Goal: Browse casually: Explore the website without a specific task or goal

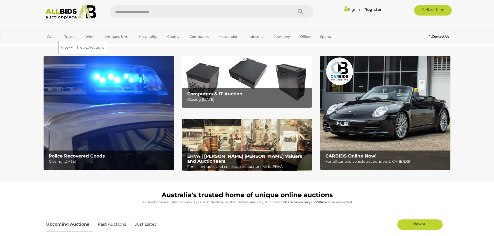
click at [71, 37] on link "Trucks" at bounding box center [70, 36] width 18 height 9
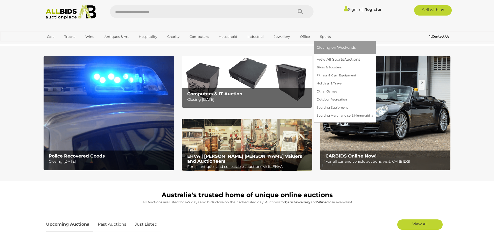
click at [326, 37] on link "Sports" at bounding box center [325, 36] width 17 height 9
click at [334, 67] on link "Bikes & Scooters" at bounding box center [345, 68] width 57 height 8
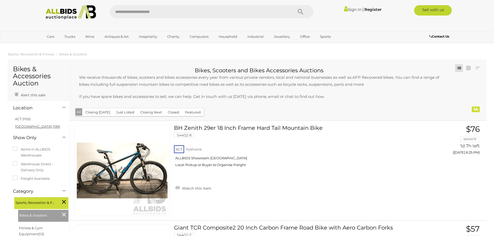
click at [22, 126] on link "NSW (199)" at bounding box center [37, 126] width 45 height 4
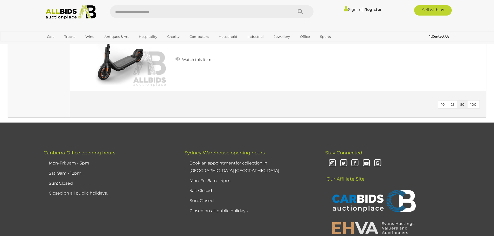
scroll to position [545, 0]
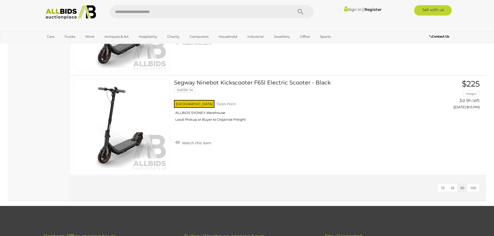
click at [474, 191] on button "100" at bounding box center [473, 188] width 12 height 8
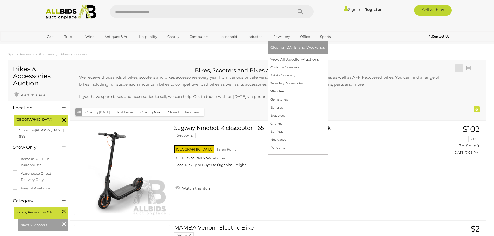
click at [276, 90] on link "Watches" at bounding box center [298, 92] width 54 height 8
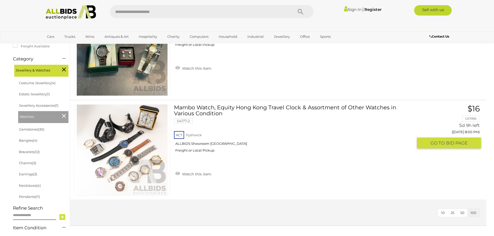
scroll to position [130, 0]
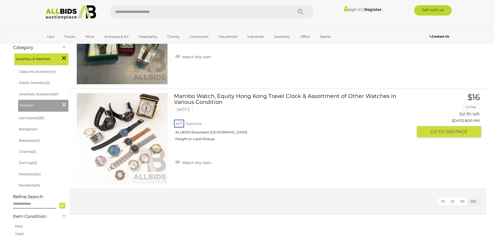
click at [131, 142] on img at bounding box center [122, 138] width 91 height 91
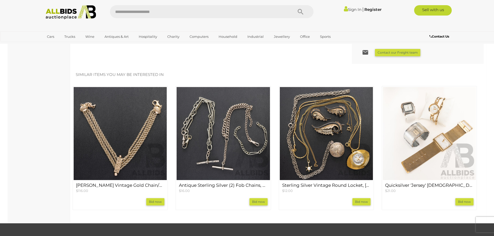
scroll to position [389, 0]
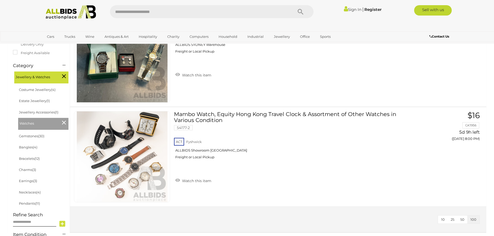
scroll to position [192, 0]
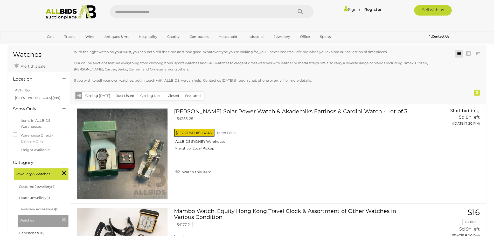
scroll to position [26, 0]
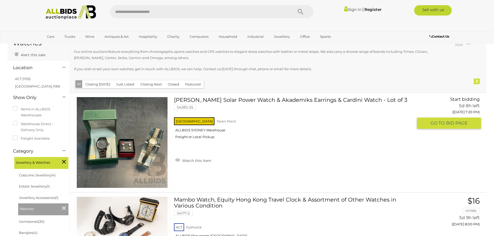
click at [114, 138] on link at bounding box center [122, 142] width 96 height 91
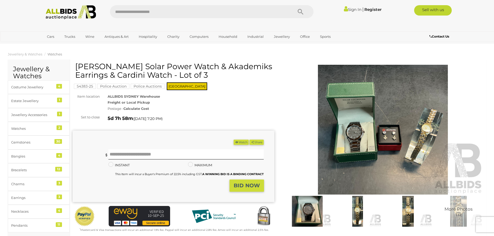
click at [360, 127] on img at bounding box center [383, 130] width 202 height 130
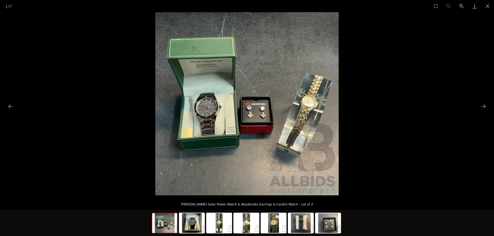
click at [204, 111] on img at bounding box center [246, 103] width 183 height 183
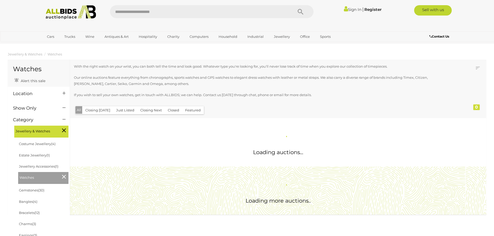
scroll to position [26, 0]
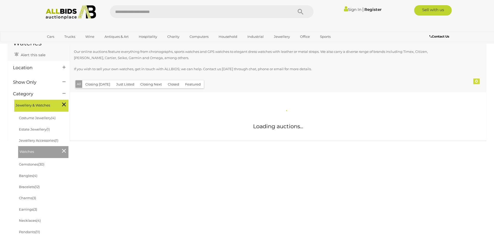
scroll to position [92, 0]
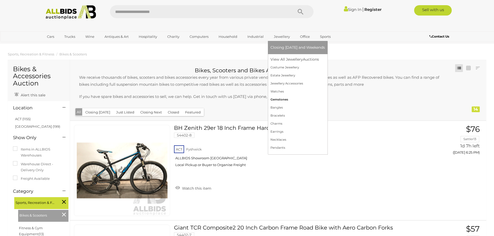
click at [285, 99] on link "Gemstones" at bounding box center [298, 100] width 54 height 8
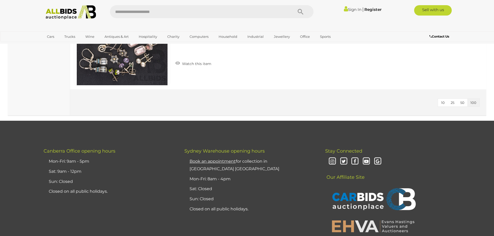
scroll to position [3106, 0]
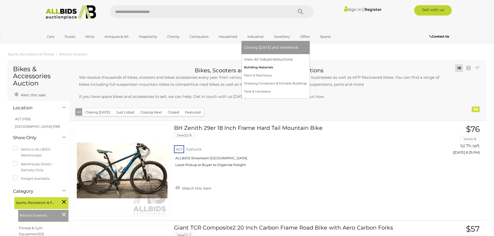
click at [264, 67] on link "Building Materials" at bounding box center [275, 68] width 63 height 8
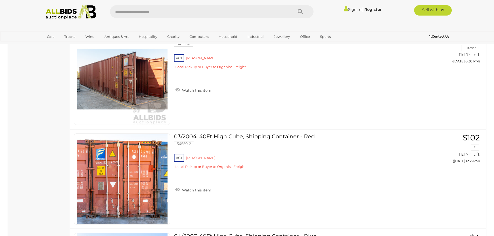
scroll to position [2778, 0]
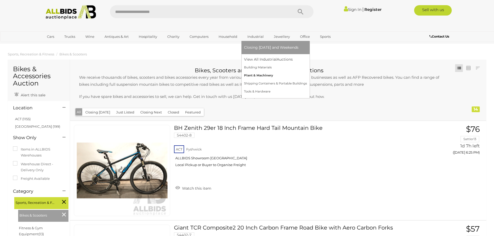
click at [262, 77] on link "Plant & Machinery" at bounding box center [275, 76] width 63 height 8
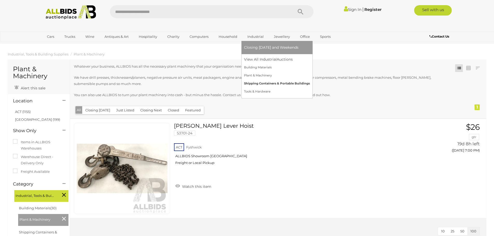
click at [273, 82] on link "Shipping Containers & Portable Buildings" at bounding box center [277, 84] width 66 height 8
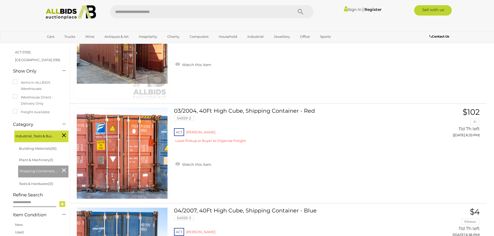
scroll to position [52, 0]
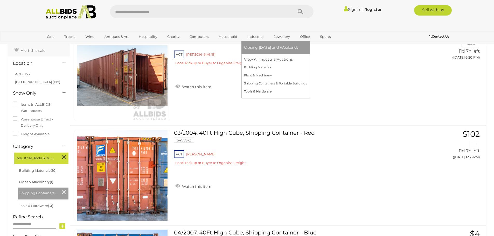
click at [257, 91] on link "Tools & Hardware" at bounding box center [275, 92] width 63 height 8
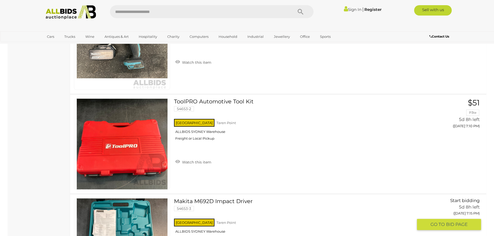
scroll to position [1089, 0]
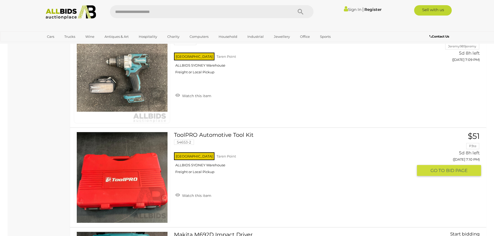
click at [143, 180] on img at bounding box center [122, 177] width 91 height 91
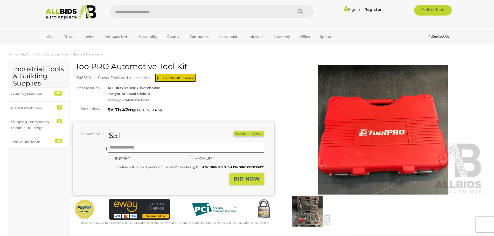
click at [310, 206] on img at bounding box center [307, 211] width 48 height 31
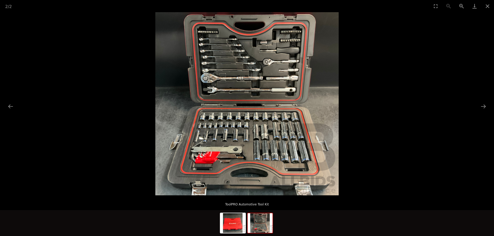
click at [404, 161] on picture at bounding box center [247, 103] width 494 height 183
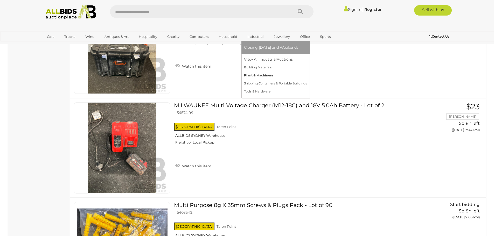
scroll to position [1190, 0]
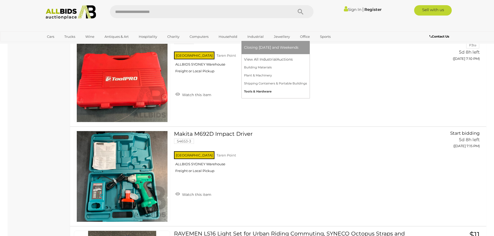
click at [263, 90] on link "Tools & Hardware" at bounding box center [275, 92] width 63 height 8
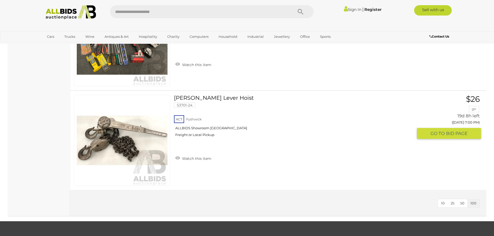
scroll to position [2957, 0]
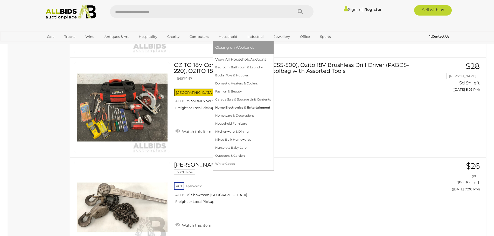
click at [243, 108] on link "Home Electronics & Entertainment" at bounding box center [243, 108] width 56 height 8
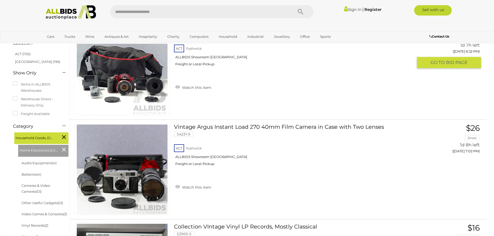
scroll to position [78, 0]
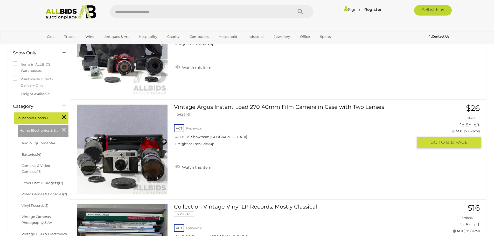
click at [131, 155] on img at bounding box center [122, 149] width 91 height 91
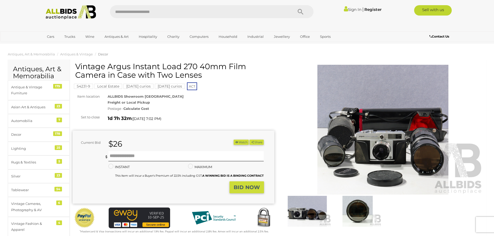
click at [347, 214] on img at bounding box center [358, 211] width 48 height 31
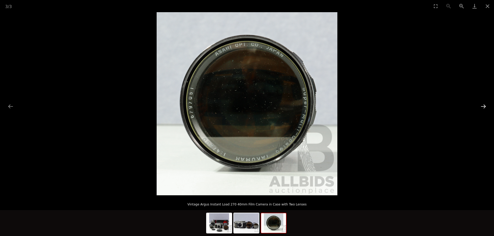
click at [484, 106] on button "Next slide" at bounding box center [483, 106] width 11 height 10
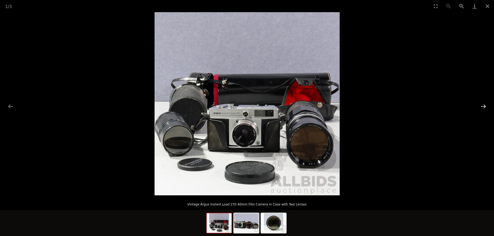
click at [484, 106] on button "Next slide" at bounding box center [483, 106] width 11 height 10
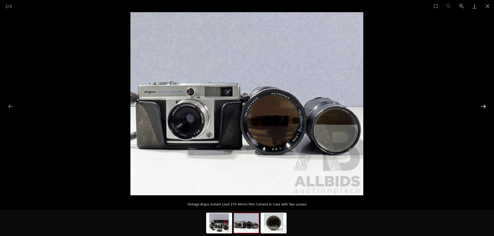
click at [484, 106] on button "Next slide" at bounding box center [483, 106] width 11 height 10
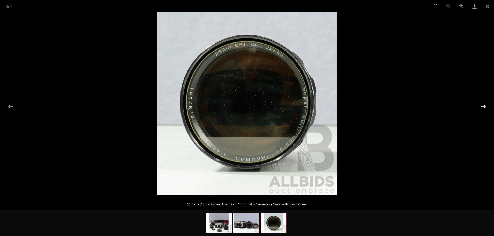
click at [484, 106] on button "Next slide" at bounding box center [483, 106] width 11 height 10
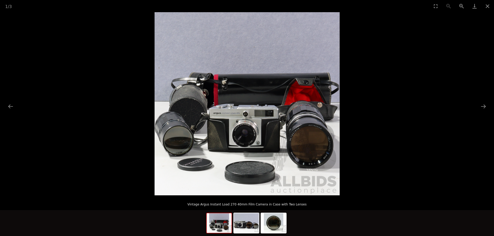
click at [445, 115] on picture at bounding box center [247, 103] width 494 height 183
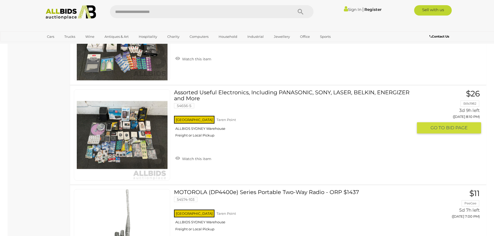
scroll to position [462, 0]
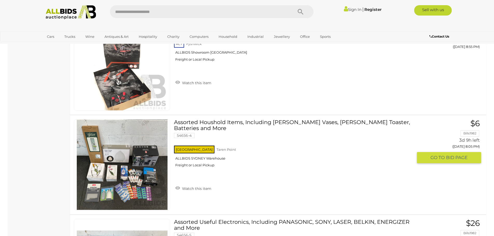
click at [118, 168] on img at bounding box center [122, 165] width 91 height 91
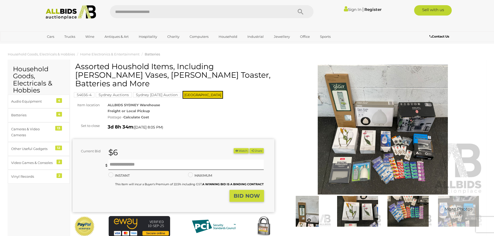
click at [381, 142] on img at bounding box center [383, 130] width 202 height 130
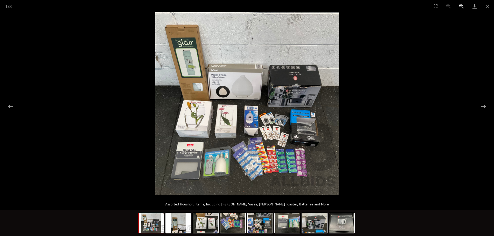
click at [462, 4] on button "Zoom in" at bounding box center [461, 6] width 13 height 12
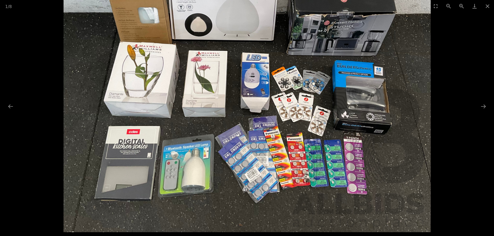
drag, startPoint x: 280, startPoint y: 149, endPoint x: 346, endPoint y: 82, distance: 94.3
click at [346, 82] on img at bounding box center [247, 49] width 367 height 367
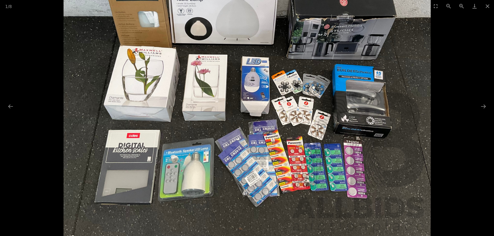
click at [464, 150] on div at bounding box center [247, 103] width 494 height 183
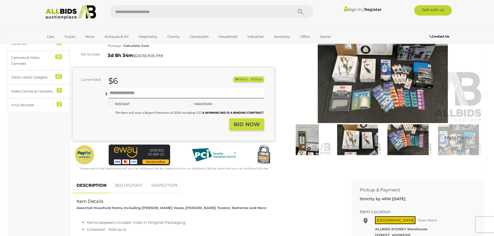
scroll to position [78, 0]
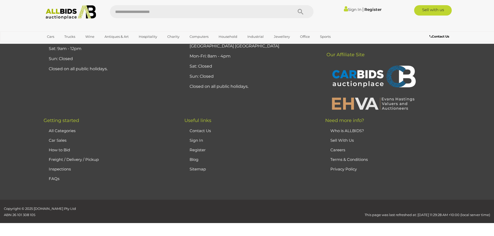
scroll to position [550, 0]
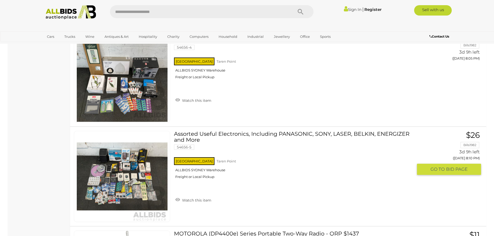
click at [298, 183] on div "NSW Taren Point ALLBIDS SYDNEY Warehouse Freight or Local Pickup" at bounding box center [293, 169] width 239 height 27
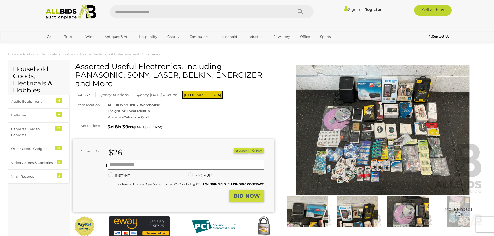
click at [386, 155] on img at bounding box center [383, 130] width 202 height 130
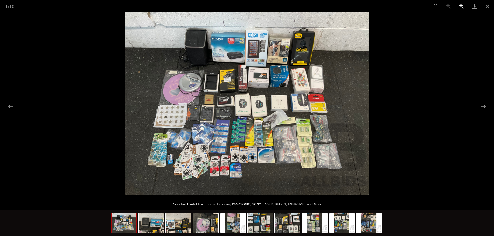
click at [460, 8] on button "Zoom in" at bounding box center [461, 6] width 13 height 12
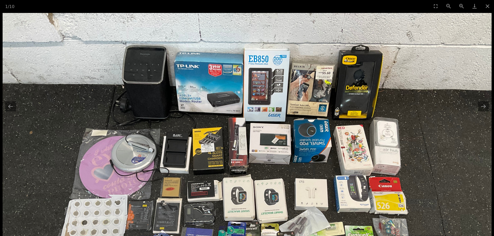
drag, startPoint x: 254, startPoint y: 65, endPoint x: 333, endPoint y: 228, distance: 182.0
click at [333, 228] on img at bounding box center [247, 196] width 489 height 367
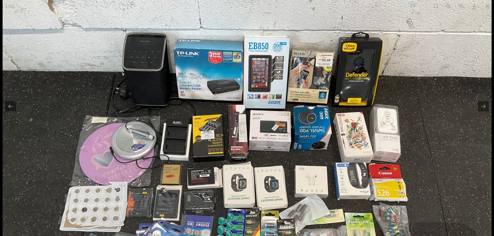
scroll to position [273, 0]
click at [442, 187] on img at bounding box center [247, 183] width 489 height 367
click at [487, 9] on button "Close gallery" at bounding box center [487, 6] width 13 height 12
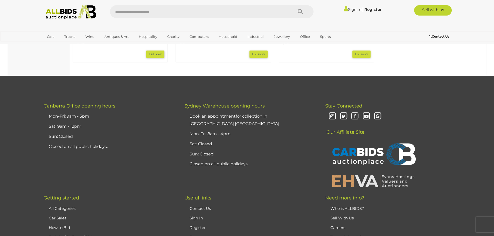
scroll to position [0, 0]
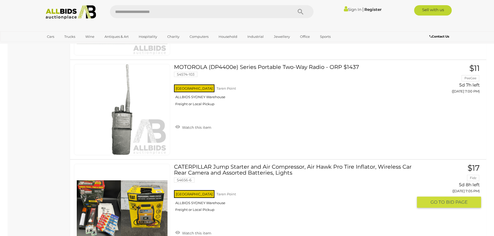
scroll to position [737, 0]
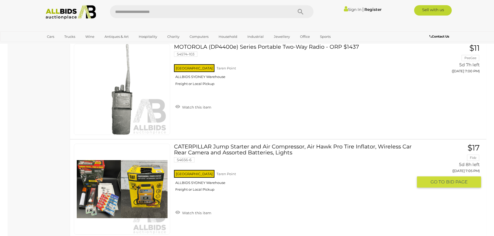
click at [139, 185] on link at bounding box center [122, 189] width 96 height 91
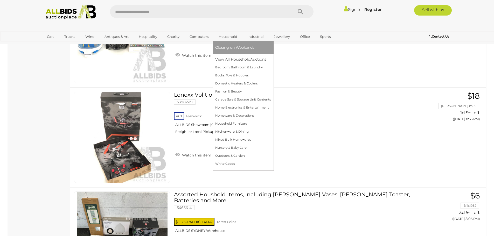
scroll to position [850, 0]
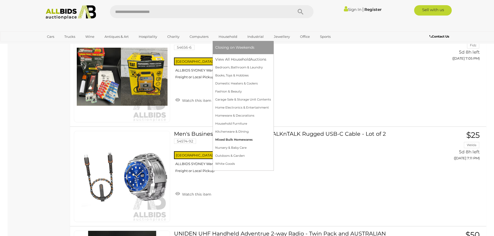
click at [247, 140] on link "Mixed Bulk Homewares" at bounding box center [243, 140] width 56 height 8
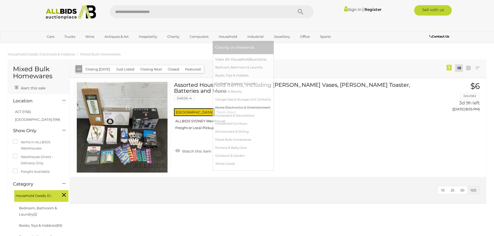
click at [240, 108] on link "Home Electronics & Entertainment" at bounding box center [243, 108] width 56 height 8
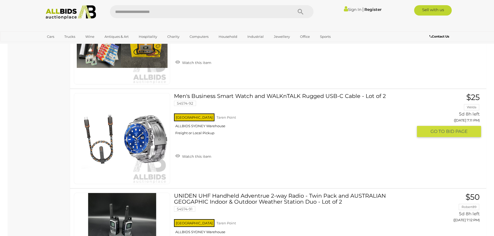
scroll to position [902, 0]
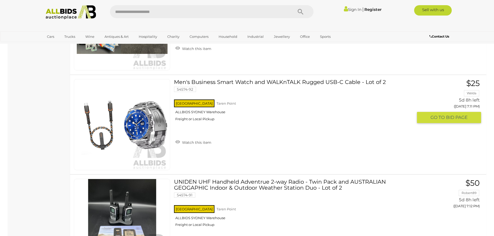
click at [133, 127] on img at bounding box center [122, 124] width 91 height 91
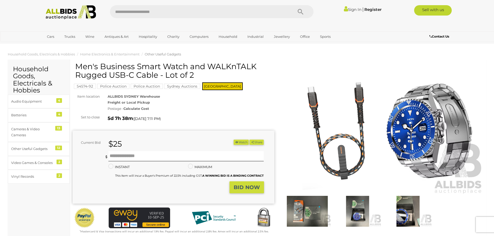
click at [314, 214] on img at bounding box center [307, 211] width 48 height 31
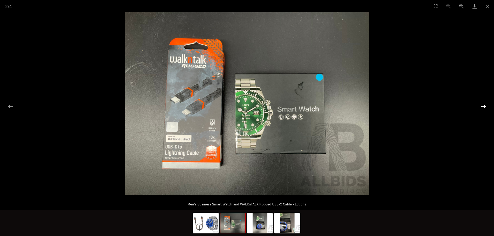
click at [488, 107] on button "Next slide" at bounding box center [483, 106] width 11 height 10
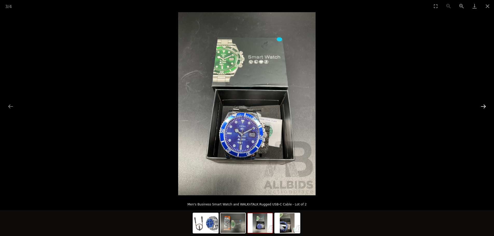
click at [488, 107] on button "Next slide" at bounding box center [483, 106] width 11 height 10
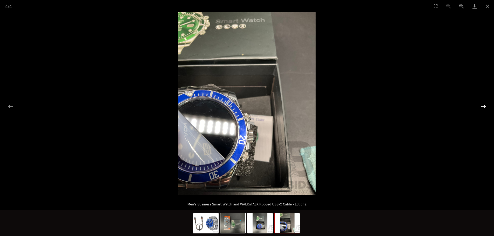
click at [488, 107] on button "Next slide" at bounding box center [483, 106] width 11 height 10
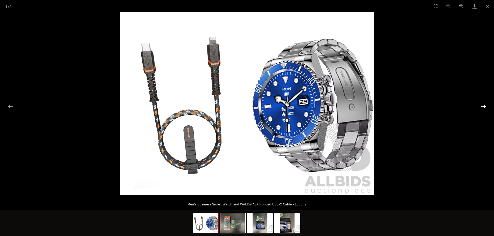
click at [488, 107] on button "Next slide" at bounding box center [483, 106] width 11 height 10
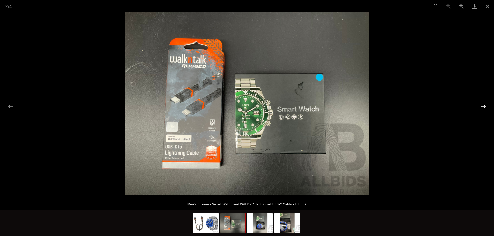
click at [488, 107] on button "Next slide" at bounding box center [483, 106] width 11 height 10
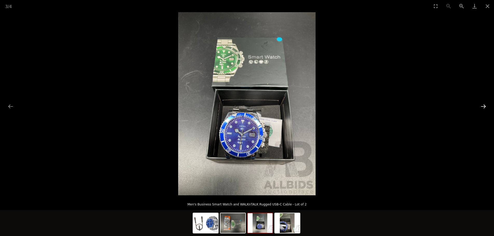
click at [488, 107] on button "Next slide" at bounding box center [483, 106] width 11 height 10
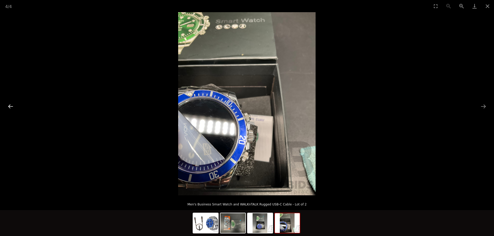
click at [12, 106] on button "Previous slide" at bounding box center [10, 106] width 11 height 10
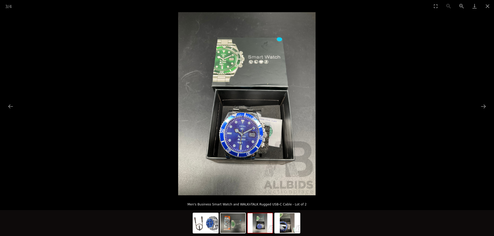
click at [433, 143] on picture at bounding box center [247, 103] width 494 height 183
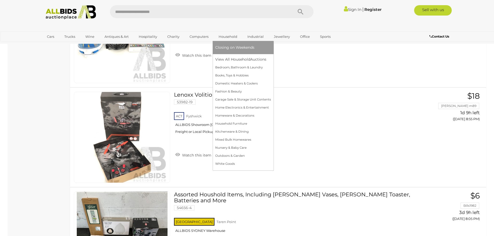
scroll to position [950, 0]
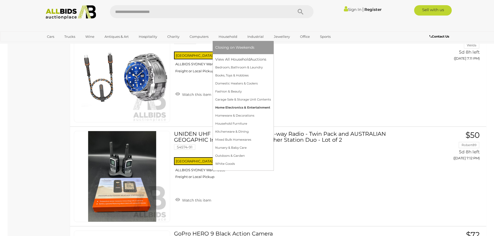
click at [246, 109] on link "Home Electronics & Entertainment" at bounding box center [243, 108] width 56 height 8
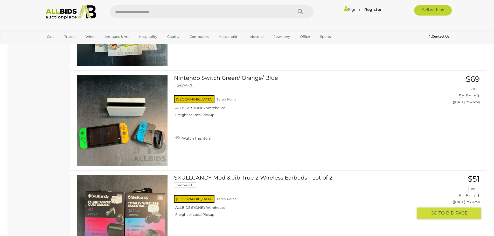
scroll to position [2205, 0]
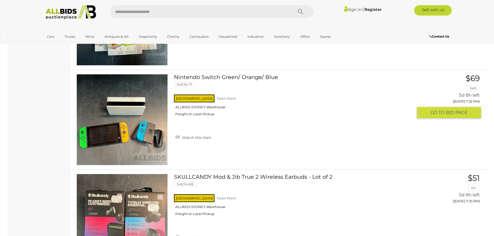
click at [158, 136] on img at bounding box center [122, 119] width 91 height 91
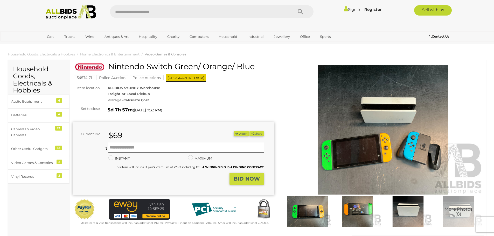
click at [345, 208] on img at bounding box center [358, 211] width 48 height 31
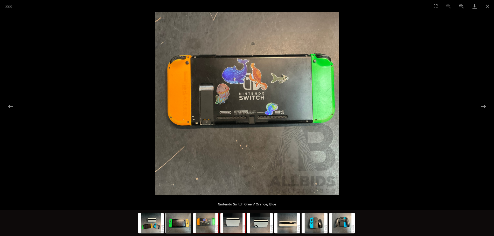
click at [235, 227] on img at bounding box center [232, 223] width 25 height 20
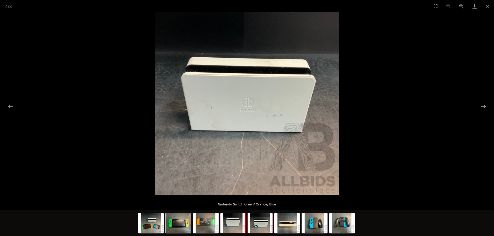
click at [271, 225] on img at bounding box center [260, 223] width 25 height 20
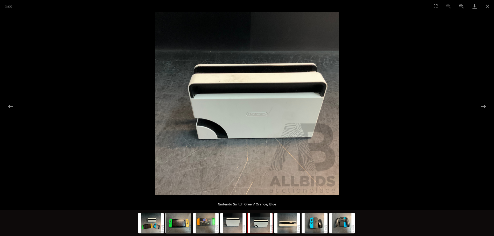
click at [271, 225] on img at bounding box center [260, 223] width 25 height 20
click at [322, 223] on img at bounding box center [314, 223] width 25 height 20
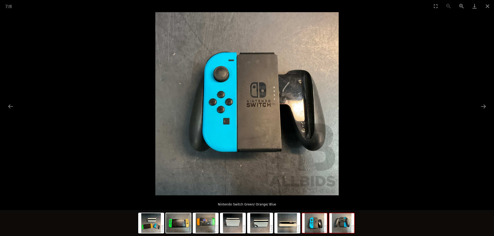
click at [338, 223] on img at bounding box center [341, 223] width 25 height 20
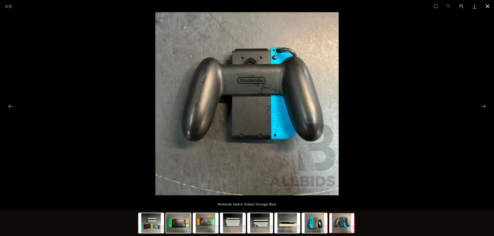
click at [489, 4] on button "Close gallery" at bounding box center [487, 6] width 13 height 12
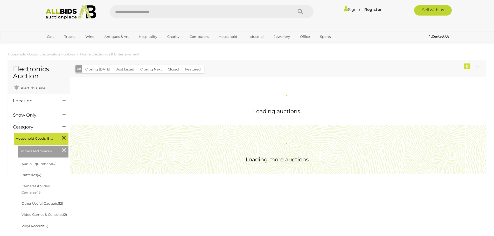
scroll to position [390, 0]
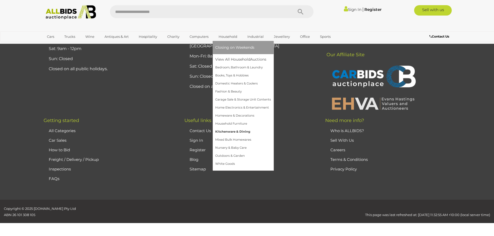
click at [227, 37] on link "Household" at bounding box center [227, 36] width 25 height 9
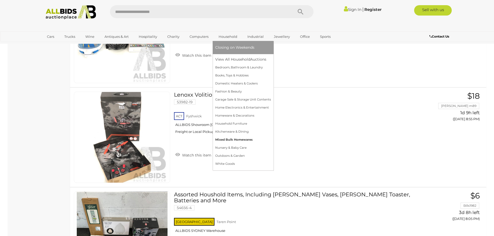
scroll to position [2248, 0]
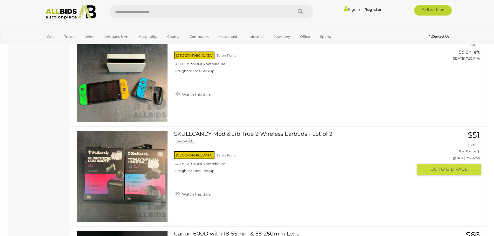
click at [315, 177] on div "[GEOGRAPHIC_DATA] [GEOGRAPHIC_DATA] ALLBIDS [GEOGRAPHIC_DATA] Freight or Local …" at bounding box center [293, 163] width 239 height 27
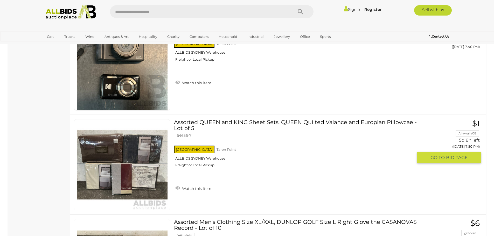
scroll to position [2429, 0]
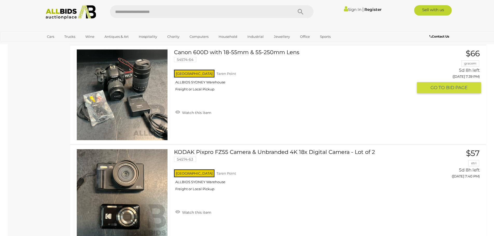
click at [132, 82] on link at bounding box center [122, 94] width 96 height 91
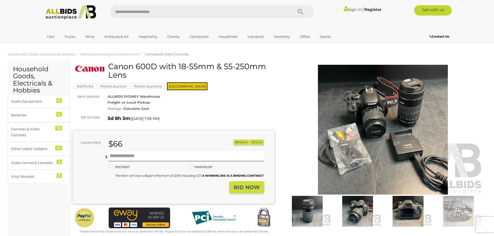
click at [358, 207] on img at bounding box center [358, 211] width 48 height 31
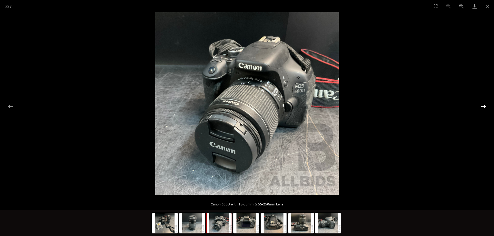
click at [484, 102] on button "Next slide" at bounding box center [483, 106] width 11 height 10
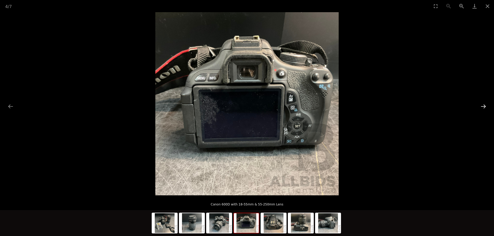
click at [484, 102] on button "Next slide" at bounding box center [483, 106] width 11 height 10
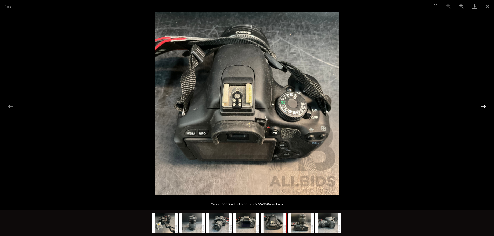
click at [484, 102] on button "Next slide" at bounding box center [483, 106] width 11 height 10
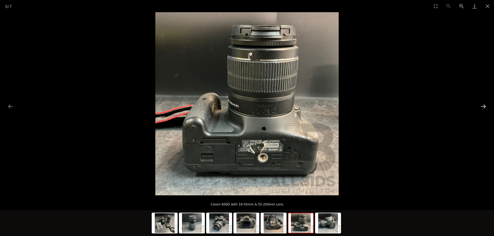
click at [484, 102] on button "Next slide" at bounding box center [483, 106] width 11 height 10
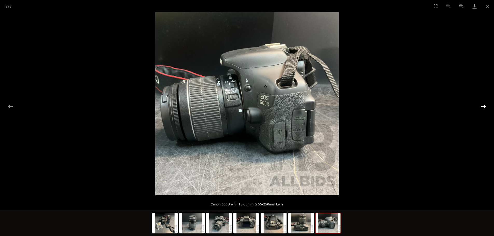
click at [484, 102] on button "Next slide" at bounding box center [483, 106] width 11 height 10
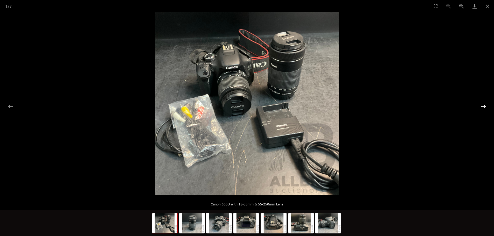
click at [484, 102] on button "Next slide" at bounding box center [483, 106] width 11 height 10
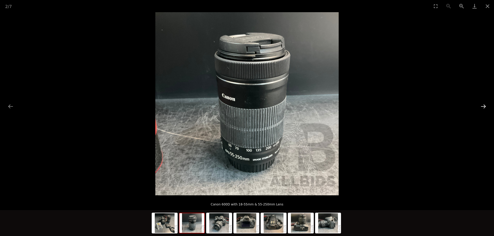
click at [484, 102] on button "Next slide" at bounding box center [483, 106] width 11 height 10
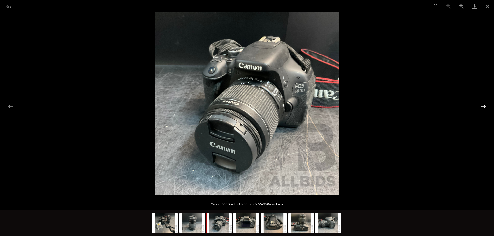
click at [484, 102] on button "Next slide" at bounding box center [483, 106] width 11 height 10
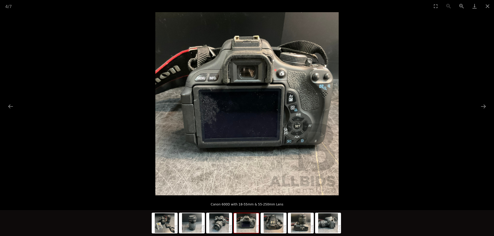
click at [16, 105] on picture at bounding box center [247, 103] width 494 height 183
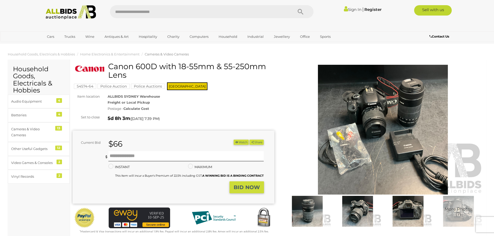
click at [366, 106] on img at bounding box center [383, 130] width 202 height 130
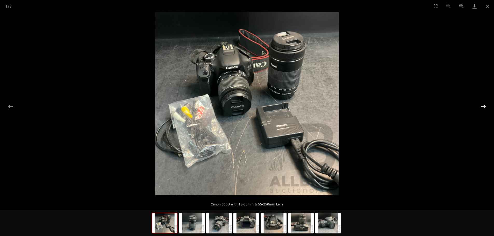
click at [482, 105] on button "Next slide" at bounding box center [483, 106] width 11 height 10
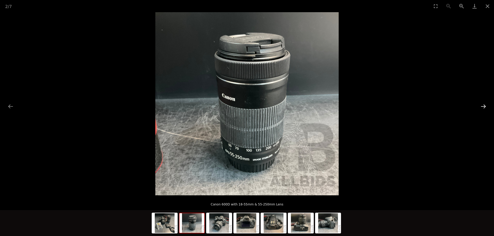
click at [482, 105] on button "Next slide" at bounding box center [483, 106] width 11 height 10
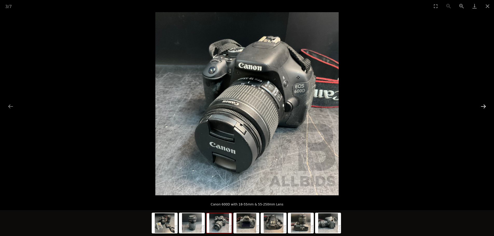
click at [481, 106] on button "Next slide" at bounding box center [483, 106] width 11 height 10
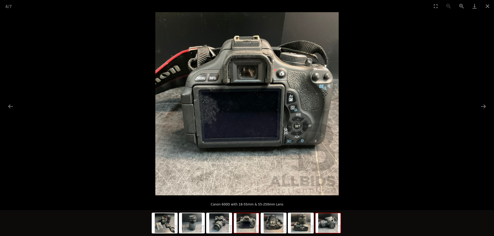
click at [327, 225] on img at bounding box center [328, 223] width 25 height 20
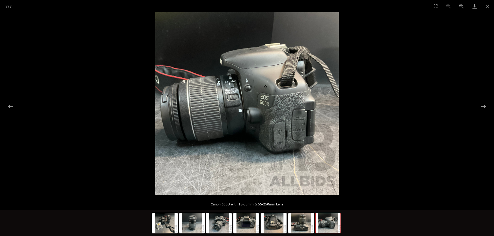
click at [462, 120] on picture at bounding box center [247, 103] width 494 height 183
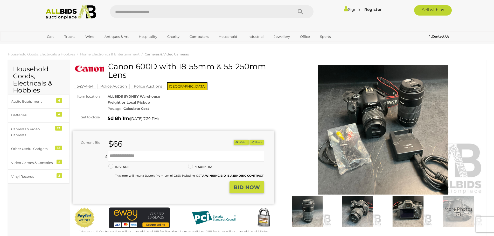
click at [146, 111] on div "Postage - Calculate Cost" at bounding box center [191, 109] width 167 height 6
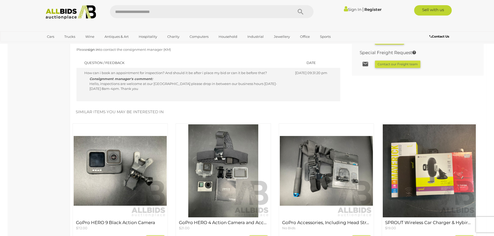
scroll to position [389, 0]
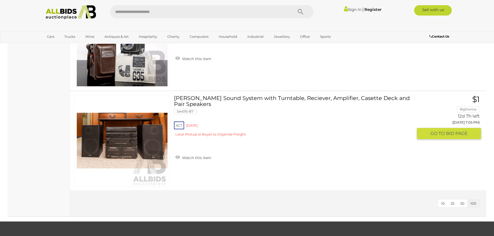
scroll to position [2992, 0]
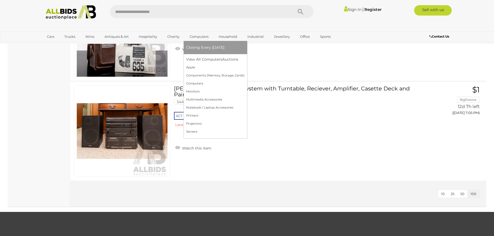
click at [198, 35] on link "Computers" at bounding box center [199, 36] width 26 height 9
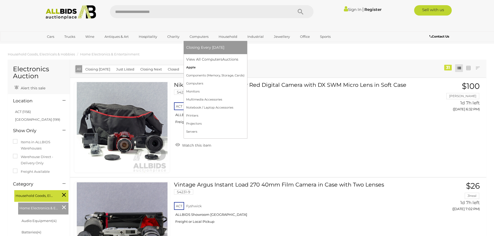
click at [195, 67] on link "Apple" at bounding box center [215, 68] width 58 height 8
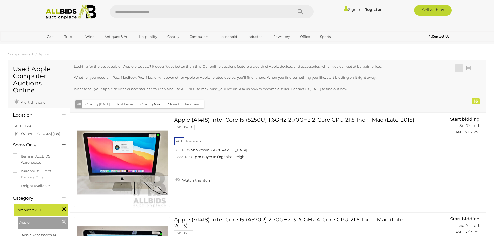
click at [99, 105] on button "Closing [DATE]" at bounding box center [97, 104] width 31 height 8
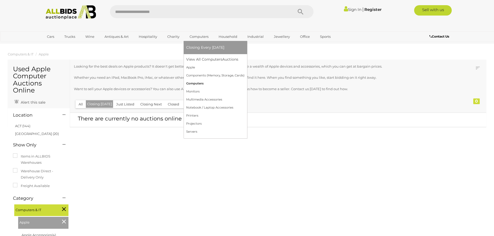
click at [202, 84] on link "Computers" at bounding box center [215, 84] width 58 height 8
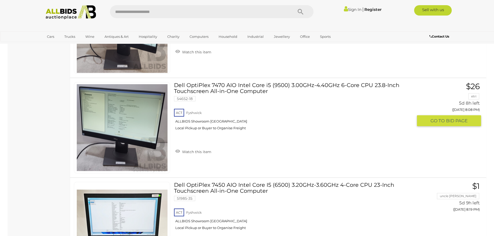
scroll to position [2230, 0]
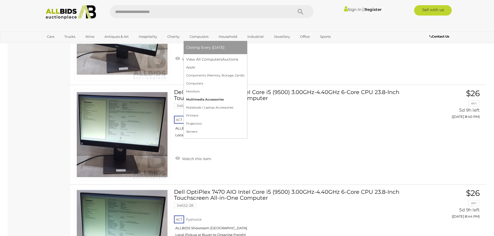
click at [198, 99] on link "Multimedia Accessories" at bounding box center [215, 100] width 58 height 8
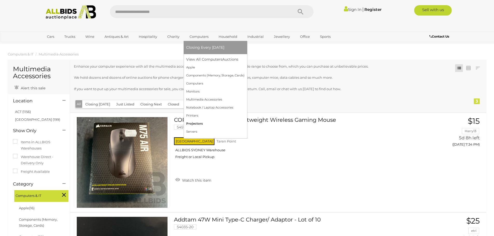
click at [196, 122] on link "Projectors" at bounding box center [215, 124] width 58 height 8
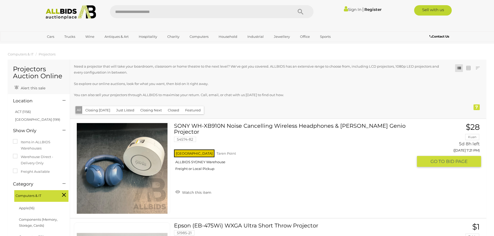
click at [142, 165] on link at bounding box center [122, 168] width 96 height 91
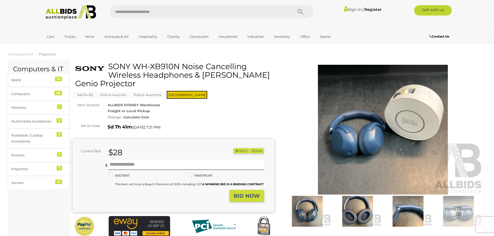
click at [418, 209] on img at bounding box center [408, 211] width 48 height 31
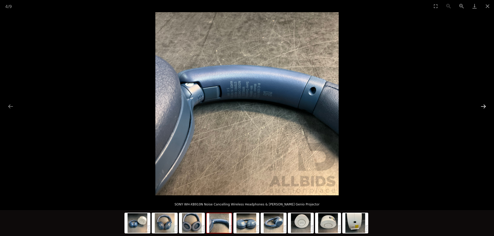
click at [487, 106] on button "Next slide" at bounding box center [483, 106] width 11 height 10
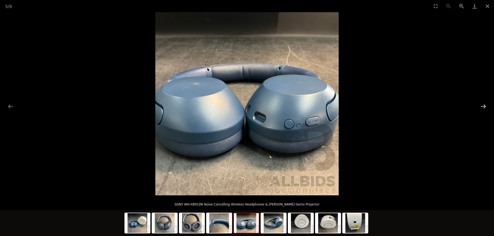
click at [486, 107] on button "Next slide" at bounding box center [483, 106] width 11 height 10
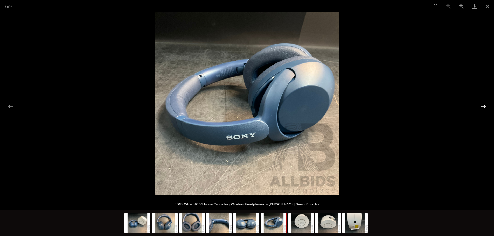
click at [486, 107] on button "Next slide" at bounding box center [483, 106] width 11 height 10
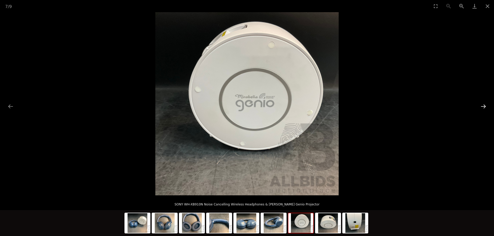
click at [486, 107] on button "Next slide" at bounding box center [483, 106] width 11 height 10
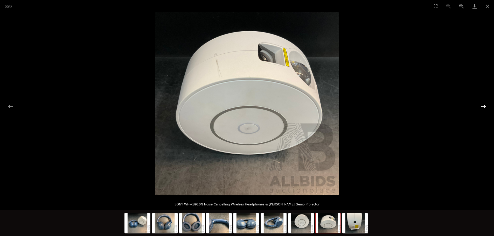
click at [486, 107] on button "Next slide" at bounding box center [483, 106] width 11 height 10
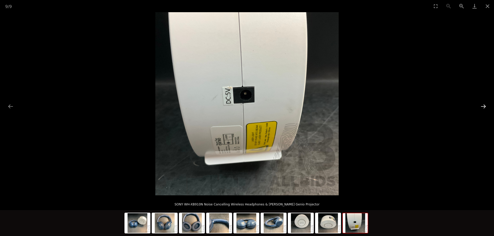
click at [486, 107] on button "Next slide" at bounding box center [483, 106] width 11 height 10
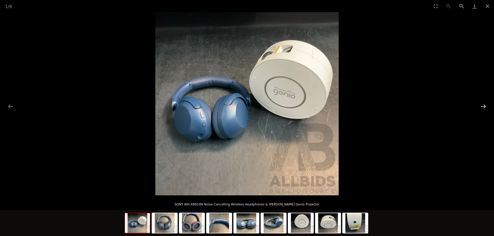
click at [486, 107] on button "Next slide" at bounding box center [483, 106] width 11 height 10
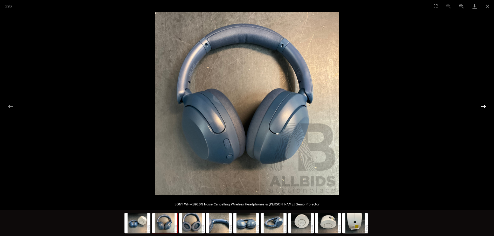
click at [486, 107] on button "Next slide" at bounding box center [483, 106] width 11 height 10
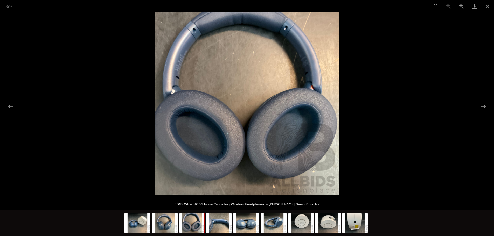
click at [431, 119] on picture at bounding box center [247, 103] width 494 height 183
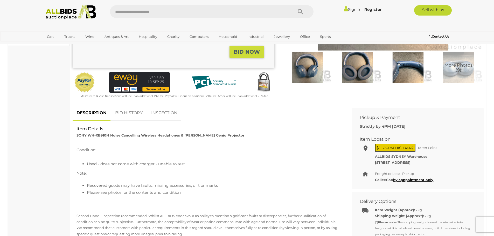
scroll to position [156, 0]
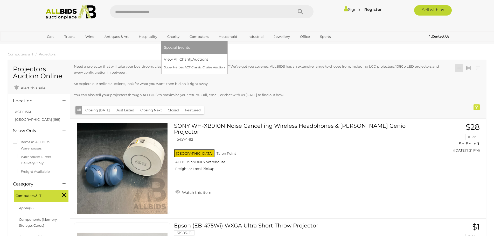
scroll to position [92, 0]
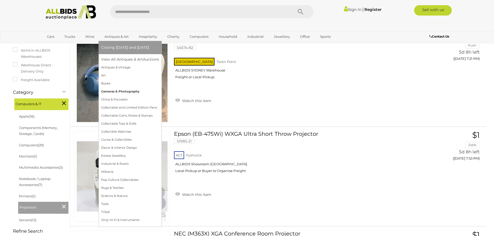
click at [126, 92] on link "Cameras & Photography" at bounding box center [130, 92] width 58 height 8
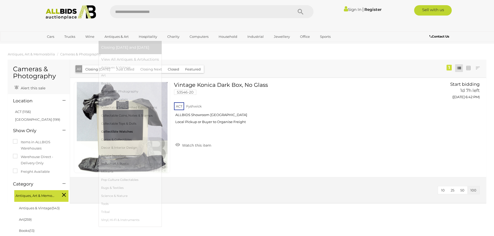
click at [122, 130] on link "Collectible Watches" at bounding box center [130, 132] width 58 height 8
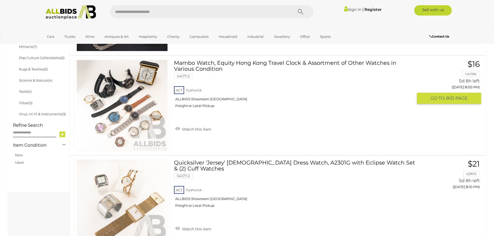
scroll to position [311, 0]
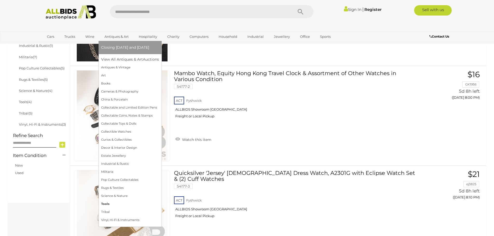
click at [103, 203] on link "Tools" at bounding box center [130, 204] width 58 height 8
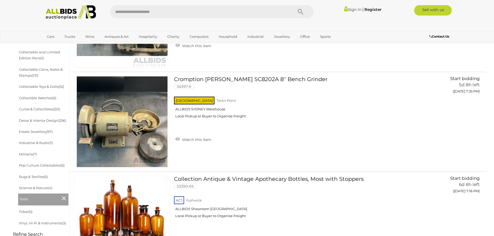
scroll to position [182, 0]
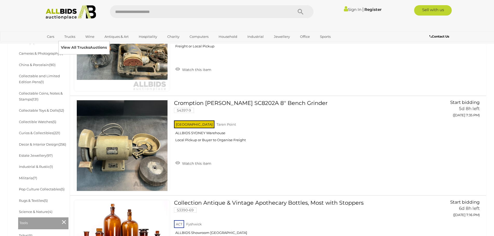
click at [78, 49] on link "View All Trucks Auctions" at bounding box center [84, 48] width 46 height 8
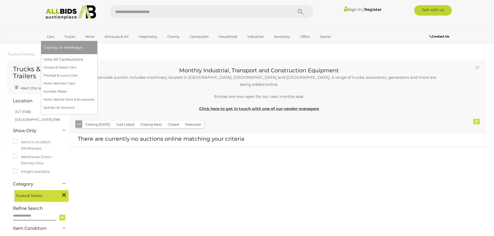
click at [47, 38] on link "Cars" at bounding box center [51, 36] width 14 height 9
click at [66, 107] on link "Sydney Car Auctions" at bounding box center [69, 108] width 51 height 8
